Goal: Task Accomplishment & Management: Manage account settings

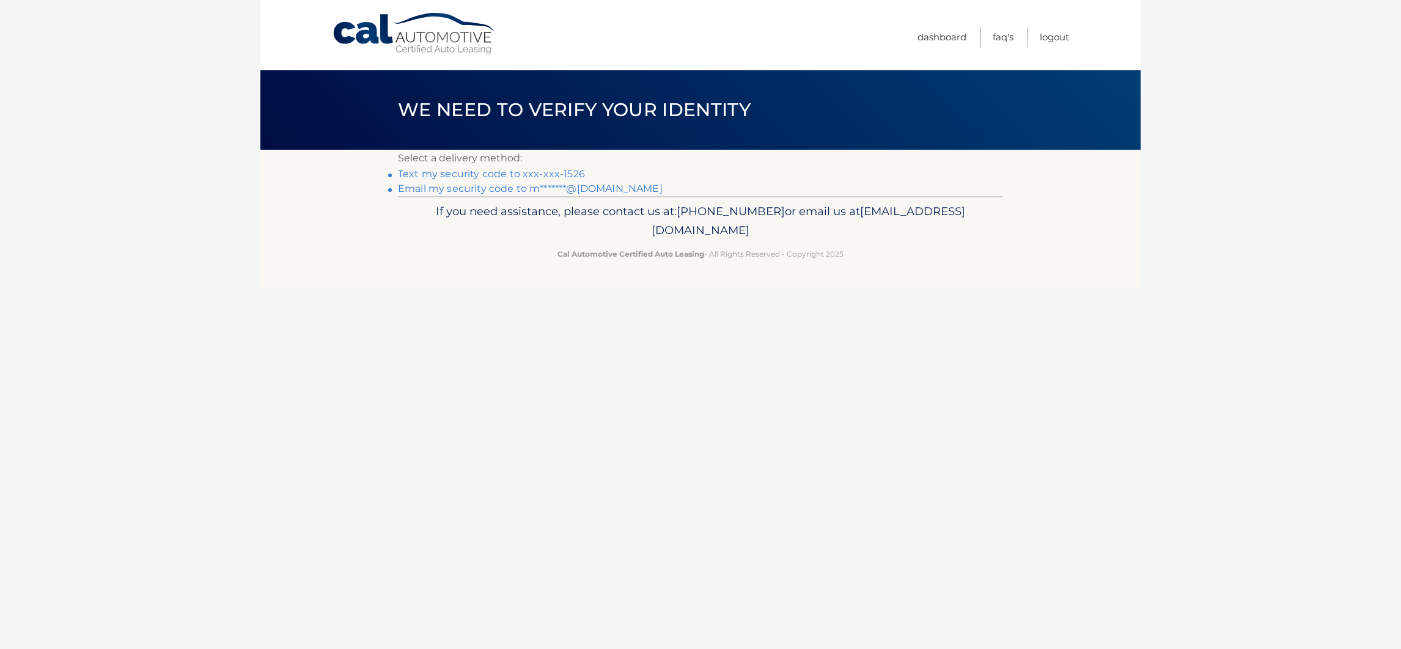
click at [550, 169] on link "Text my security code to xxx-xxx-1526" at bounding box center [491, 174] width 187 height 12
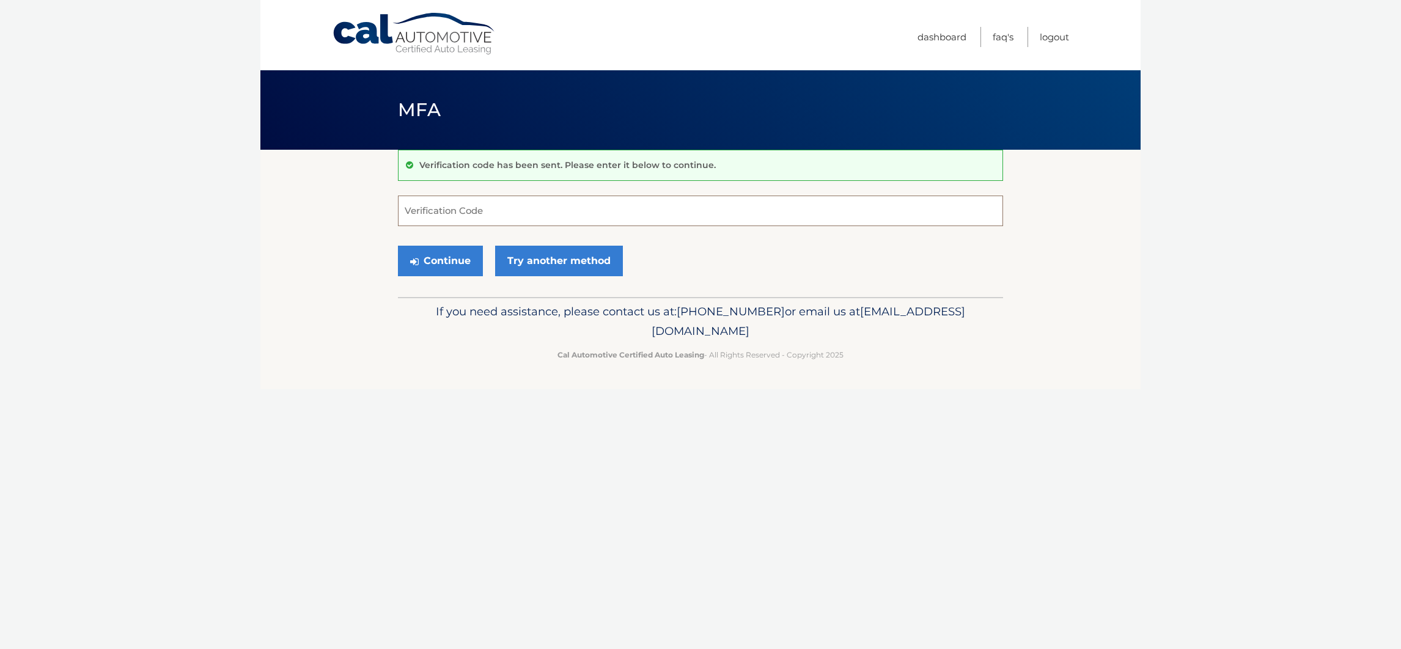
click at [519, 215] on input "Verification Code" at bounding box center [700, 211] width 605 height 31
type input "028766"
click at [445, 252] on button "Continue" at bounding box center [440, 261] width 85 height 31
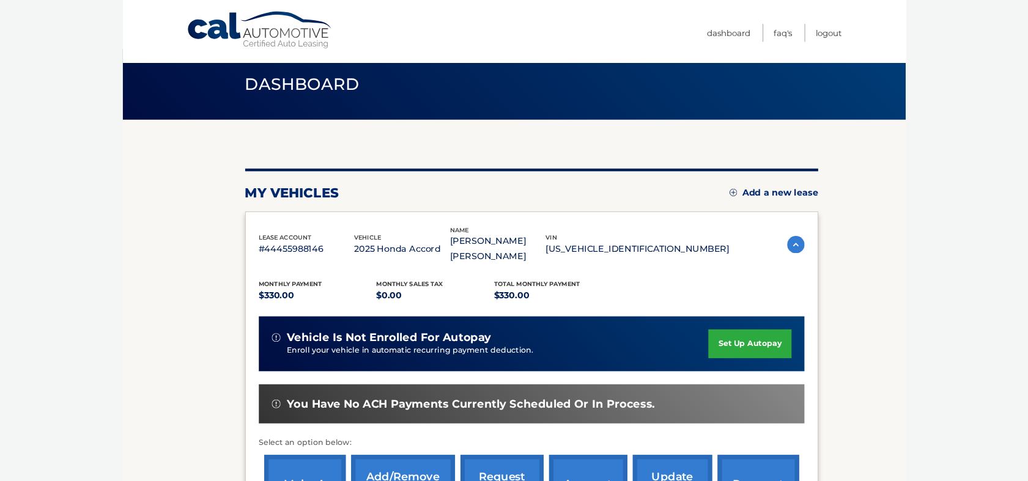
scroll to position [15, 0]
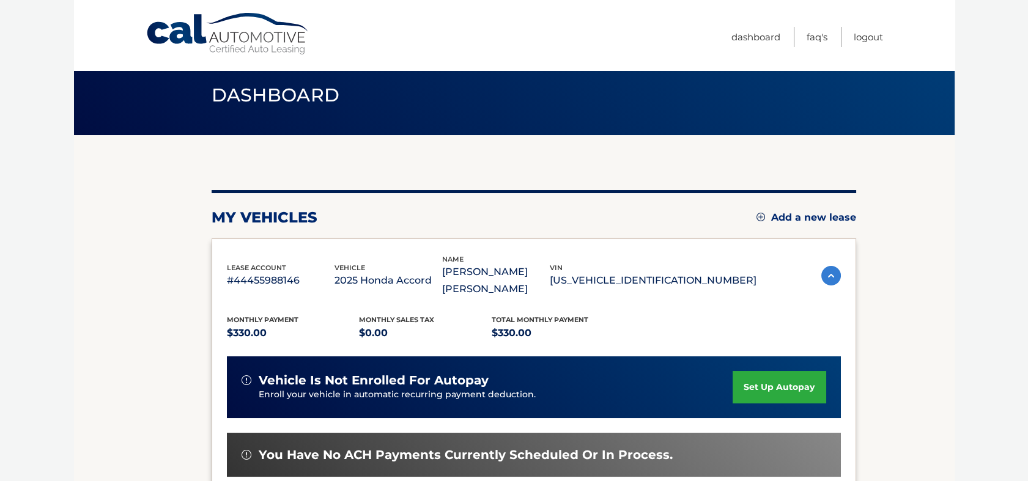
drag, startPoint x: 1193, startPoint y: 2, endPoint x: 131, endPoint y: 323, distance: 1108.8
click at [131, 323] on section "my vehicles Add a new lease lease account #44455988146 vehicle 2025 Honda Accor…" at bounding box center [514, 392] width 880 height 515
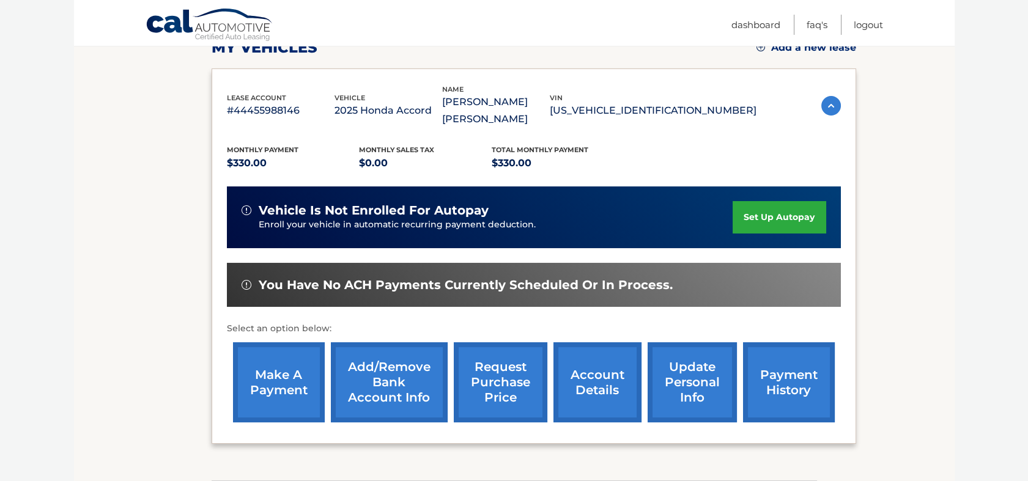
scroll to position [187, 0]
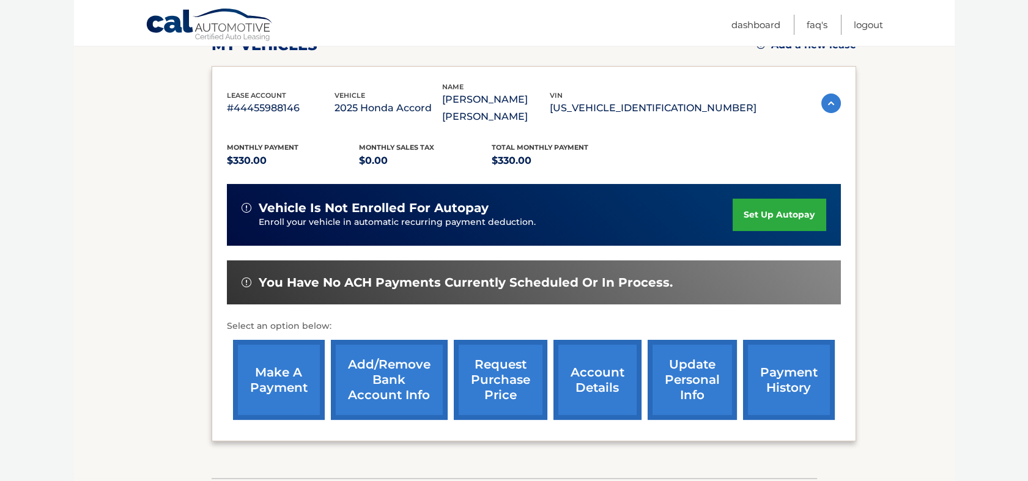
click at [783, 353] on link "payment history" at bounding box center [789, 380] width 92 height 80
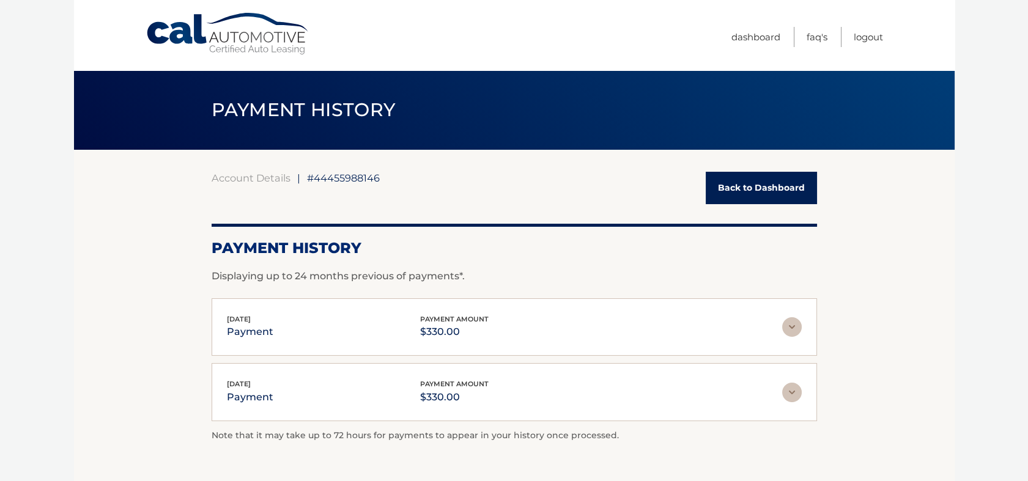
click at [791, 331] on img at bounding box center [792, 327] width 20 height 20
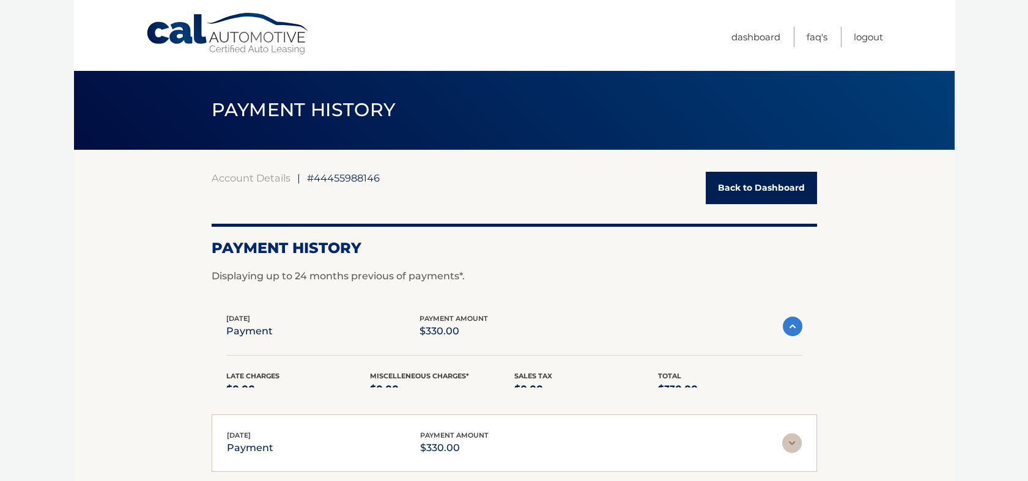
click at [791, 331] on img at bounding box center [793, 327] width 20 height 20
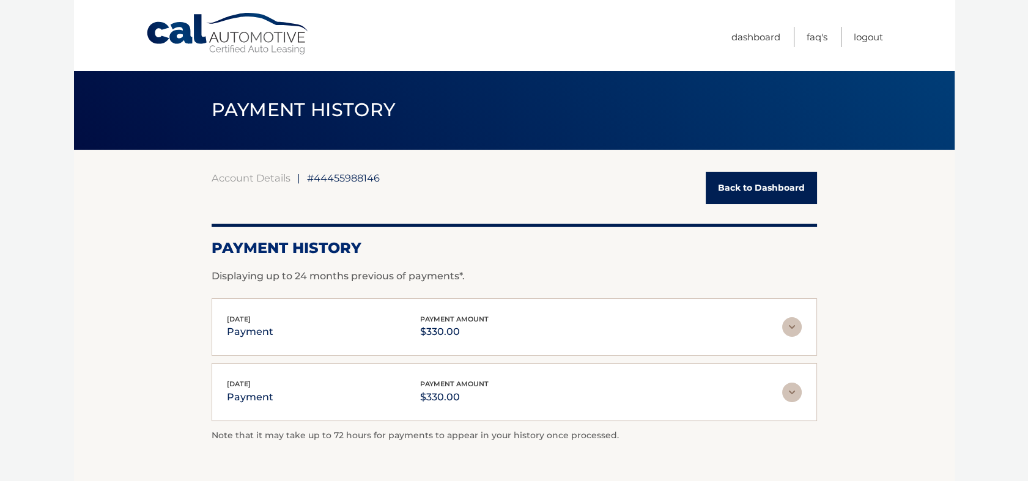
click at [791, 331] on img at bounding box center [792, 327] width 20 height 20
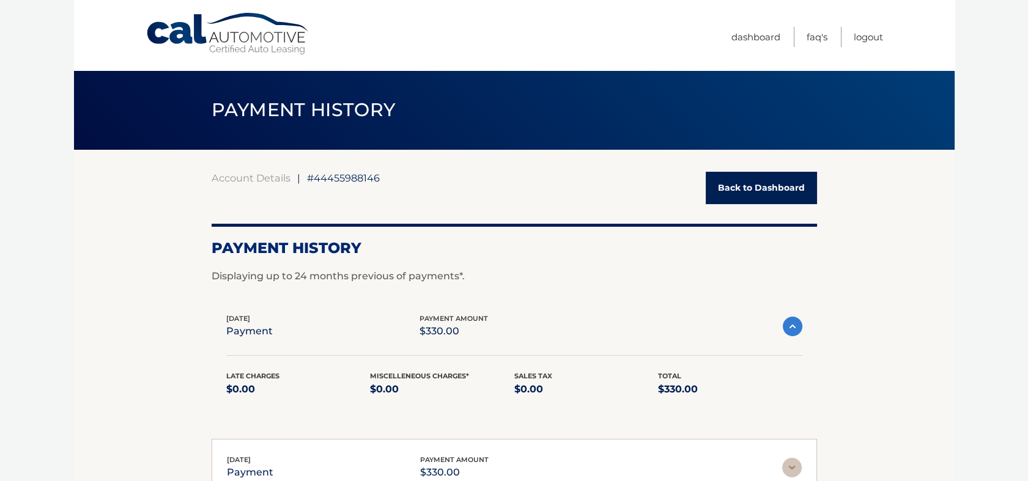
click at [734, 180] on link "Back to Dashboard" at bounding box center [761, 188] width 111 height 32
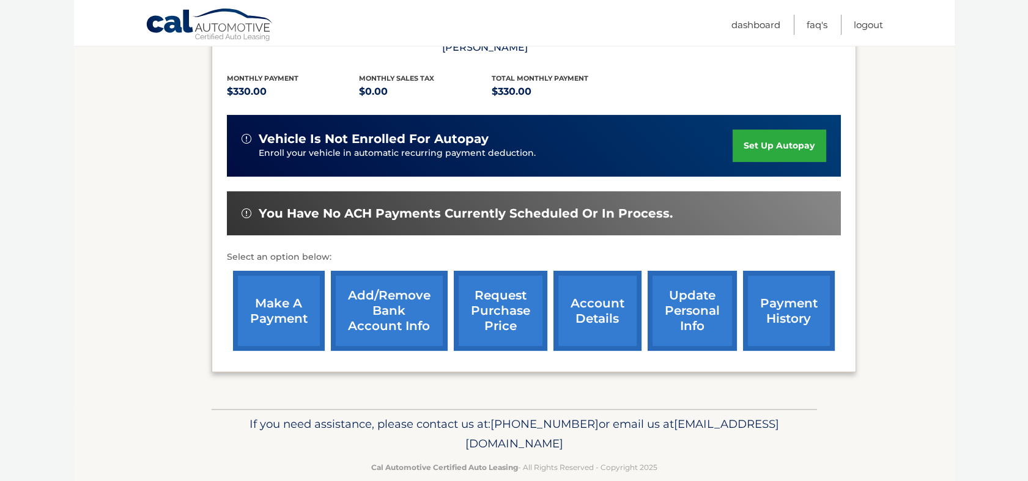
scroll to position [259, 0]
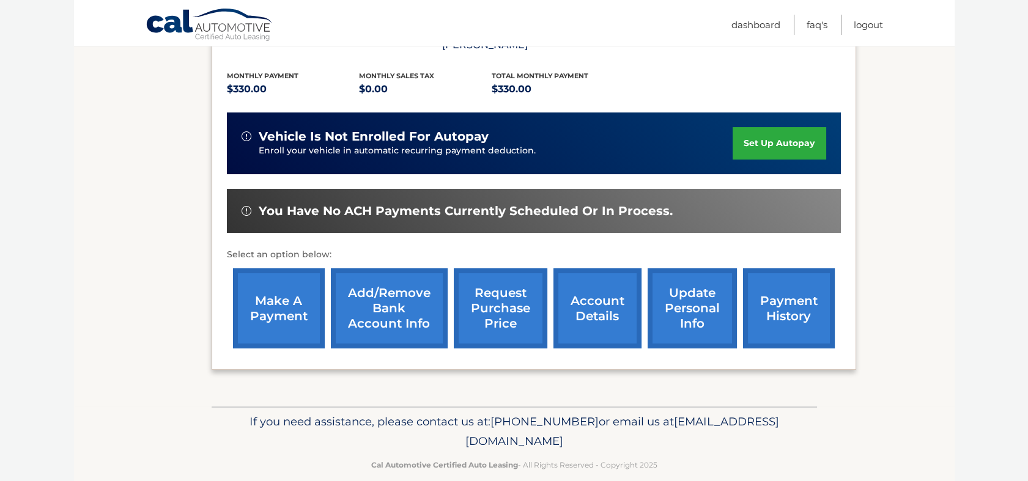
click at [374, 298] on link "Add/Remove bank account info" at bounding box center [389, 308] width 117 height 80
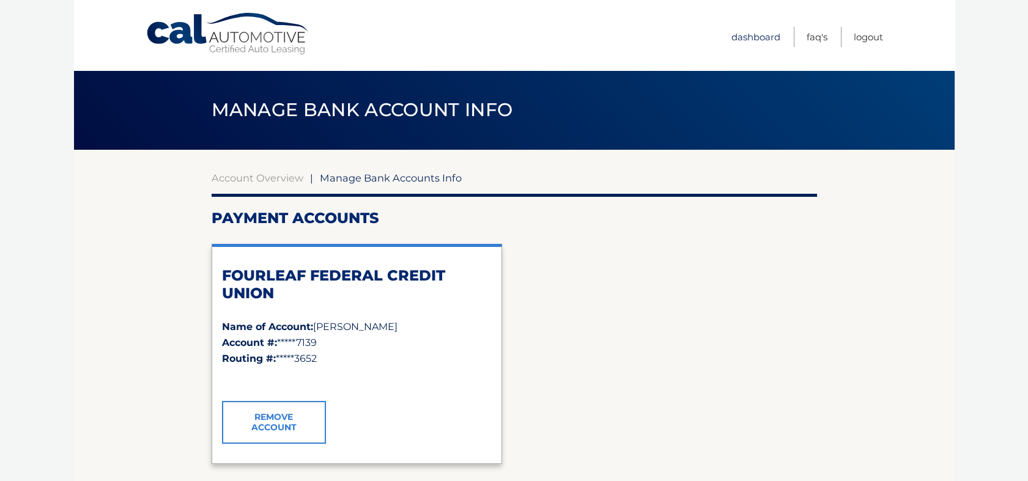
click at [768, 38] on link "Dashboard" at bounding box center [755, 37] width 49 height 20
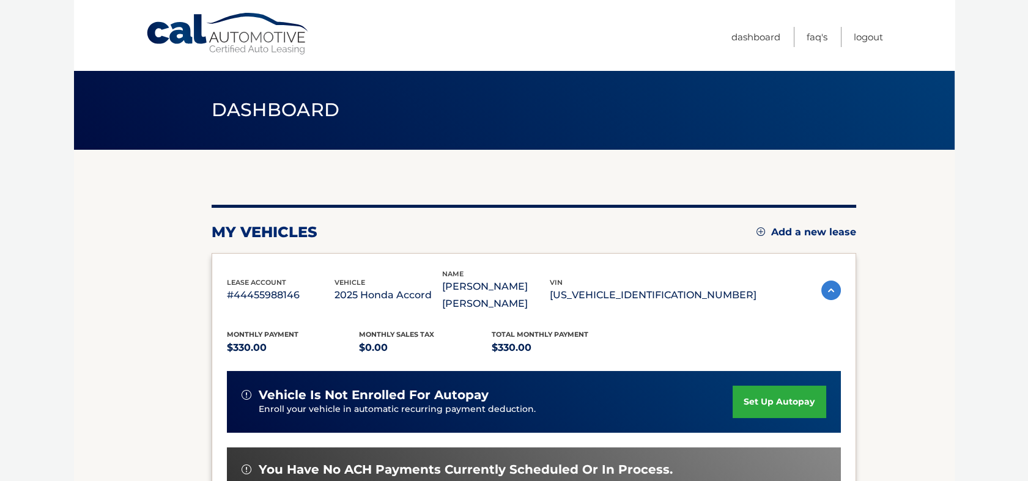
click at [802, 37] on li "FAQ's" at bounding box center [811, 37] width 34 height 20
click at [873, 32] on link "Logout" at bounding box center [868, 37] width 29 height 20
